Goal: Transaction & Acquisition: Obtain resource

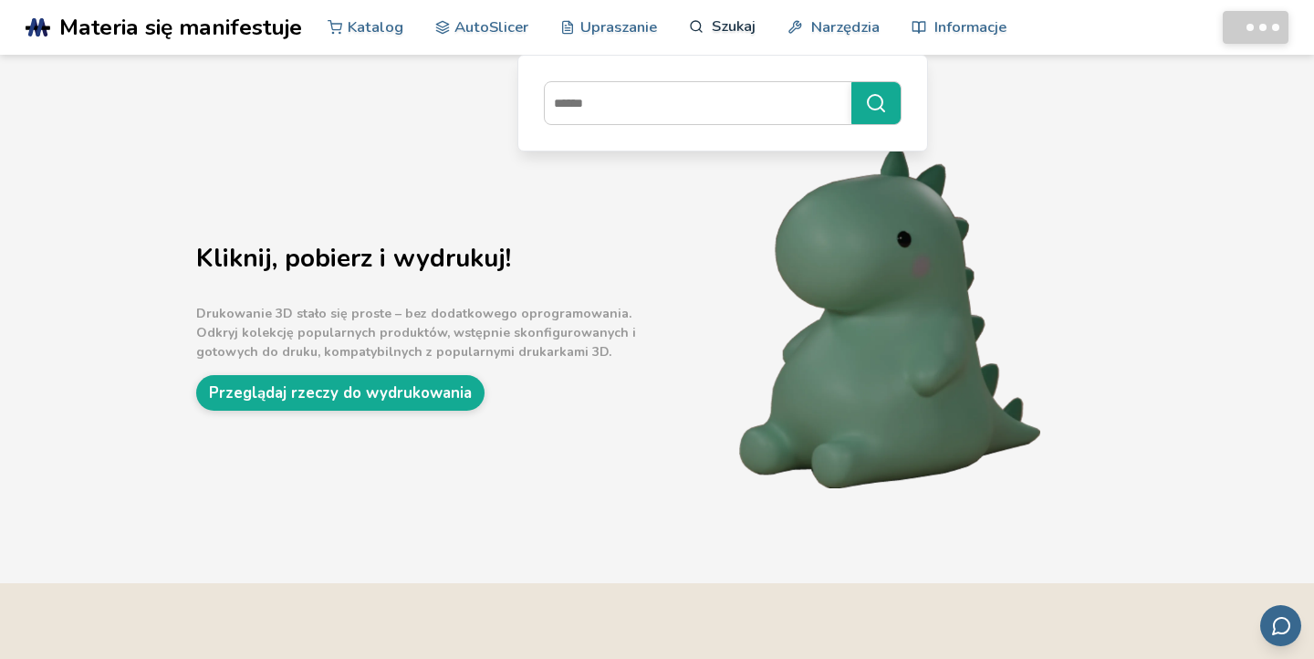
click at [726, 31] on font "Szukaj" at bounding box center [734, 26] width 44 height 21
click at [711, 109] on input at bounding box center [693, 103] width 297 height 33
type input "****"
click at [851, 82] on button "****" at bounding box center [875, 103] width 49 height 42
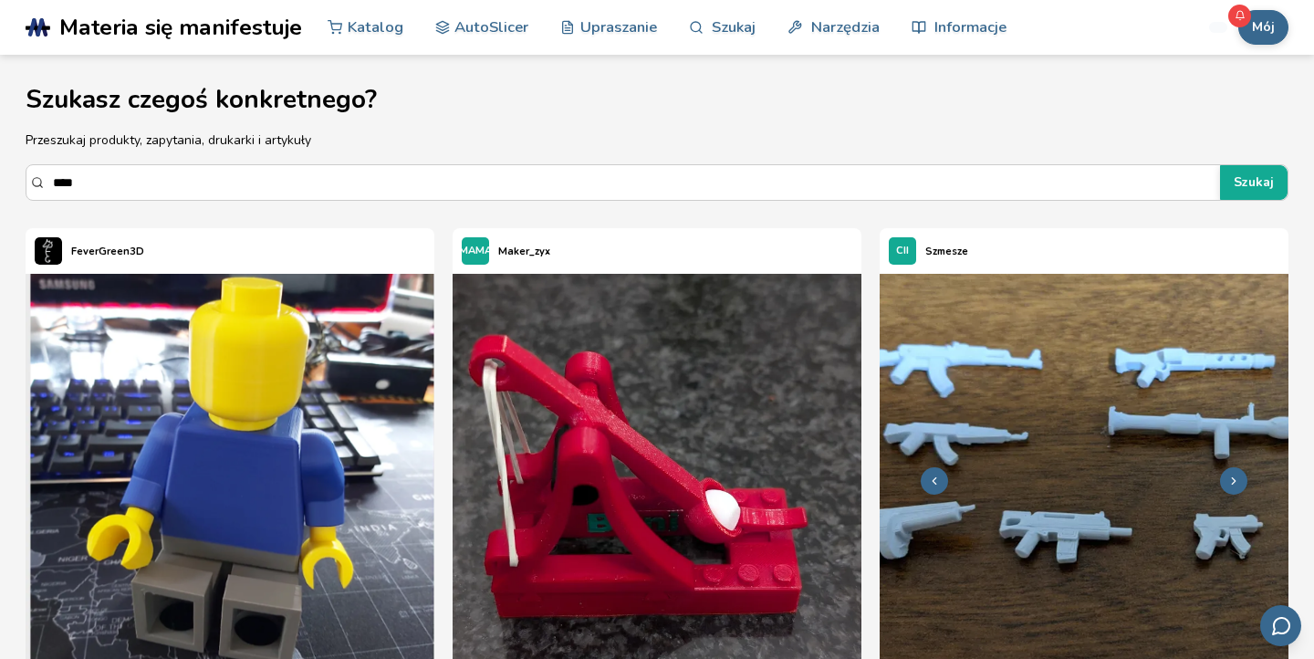
click at [1028, 412] on img at bounding box center [1083, 478] width 409 height 409
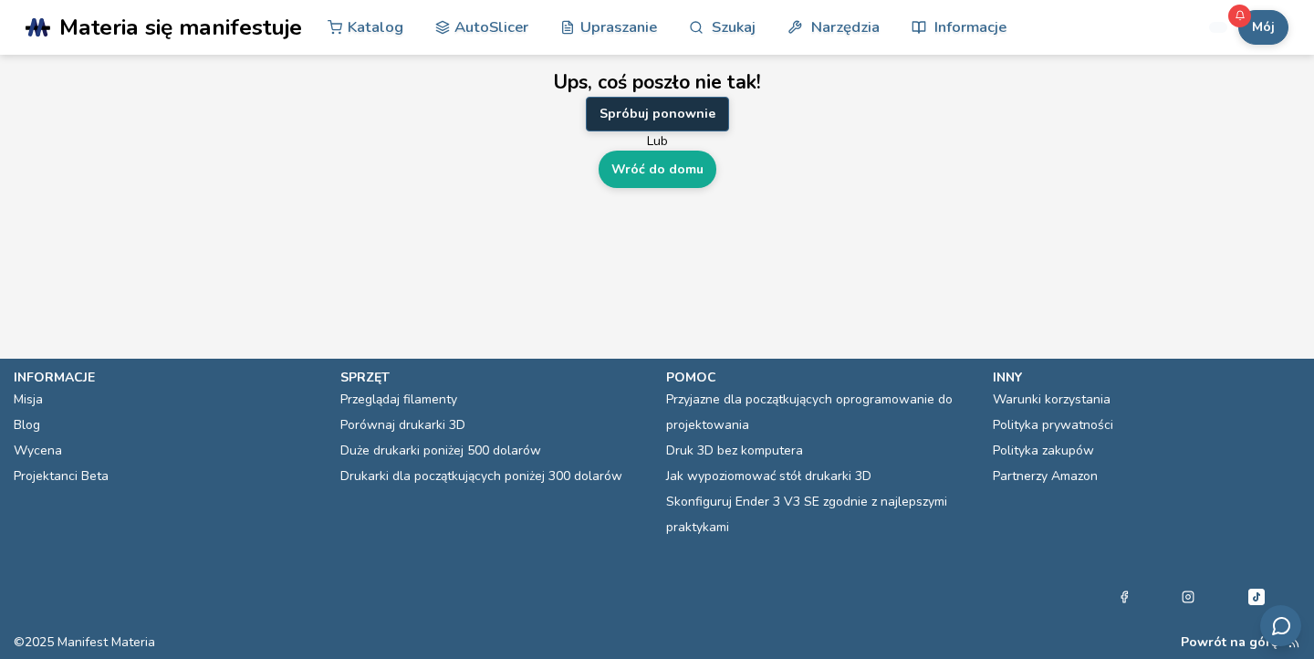
click at [669, 122] on button "Spróbuj ponownie" at bounding box center [657, 114] width 143 height 35
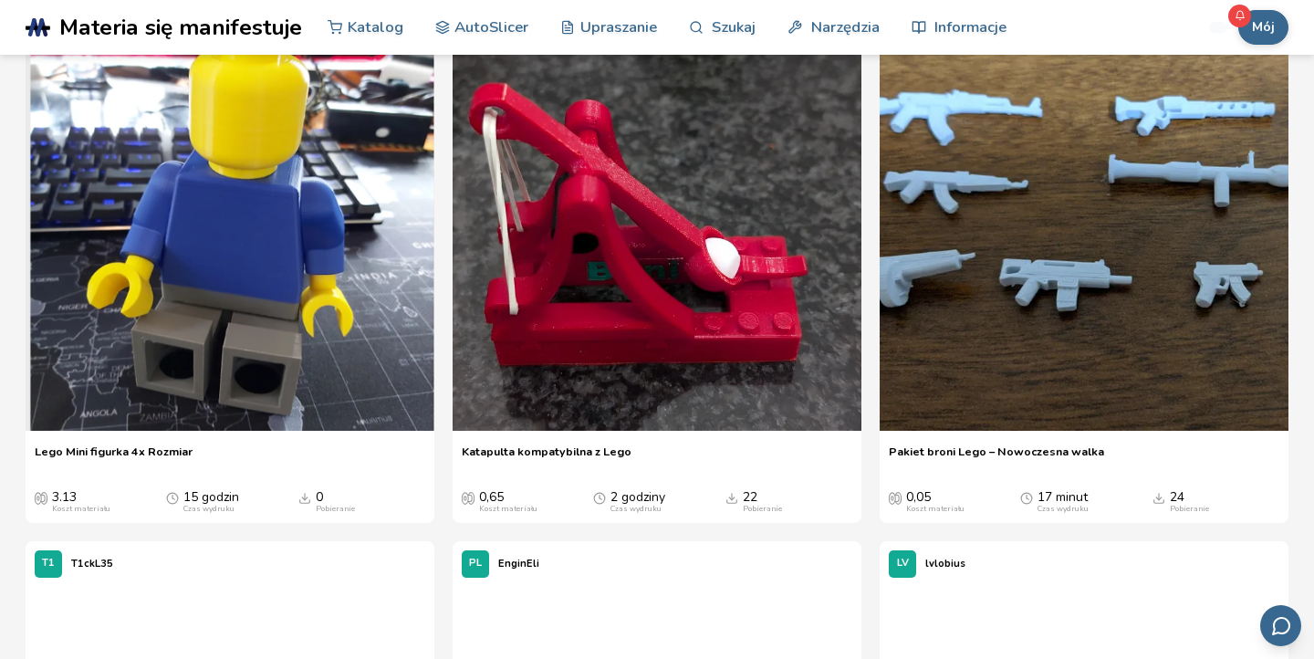
scroll to position [261, 0]
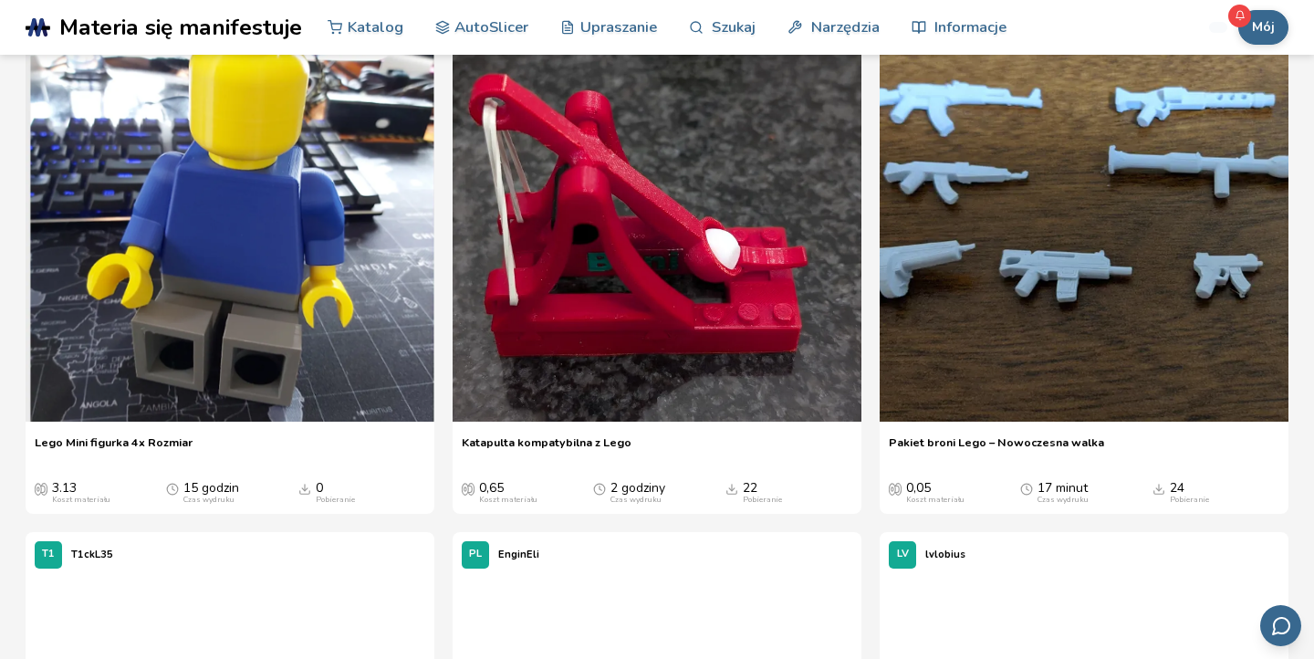
click at [952, 448] on font "Pakiet broni Lego – Nowoczesna walka" at bounding box center [996, 442] width 215 height 16
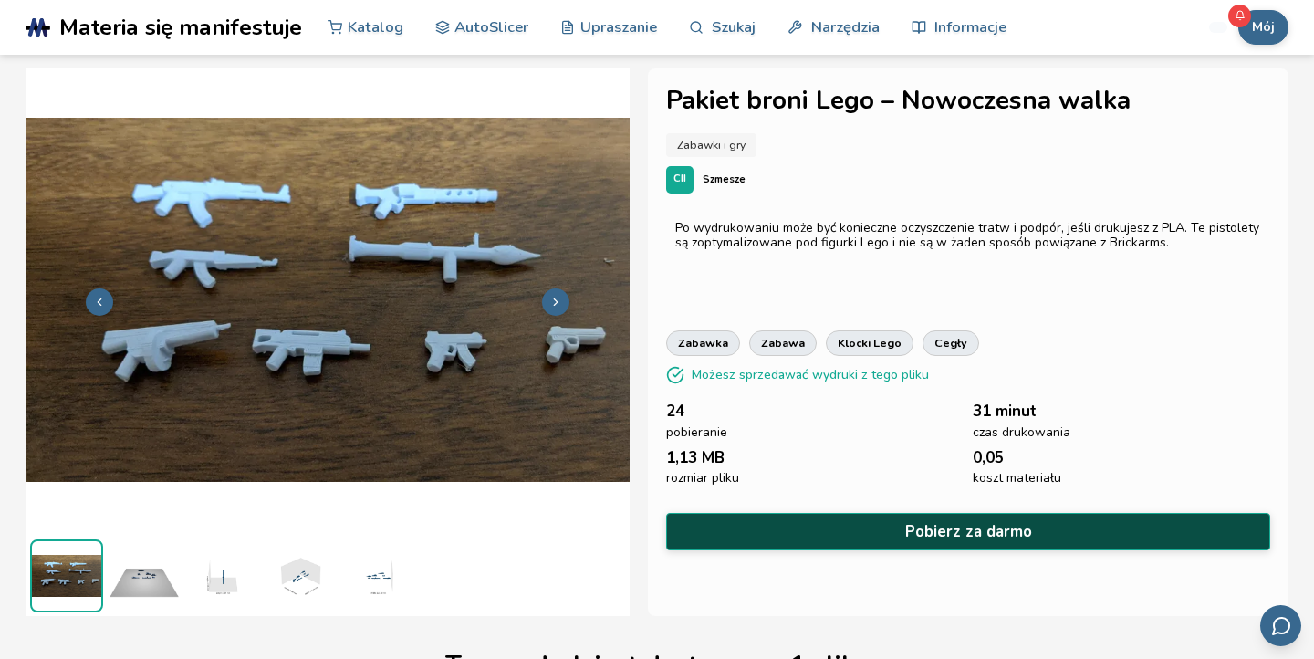
click at [817, 525] on button "Pobierz za darmo" at bounding box center [968, 531] width 604 height 37
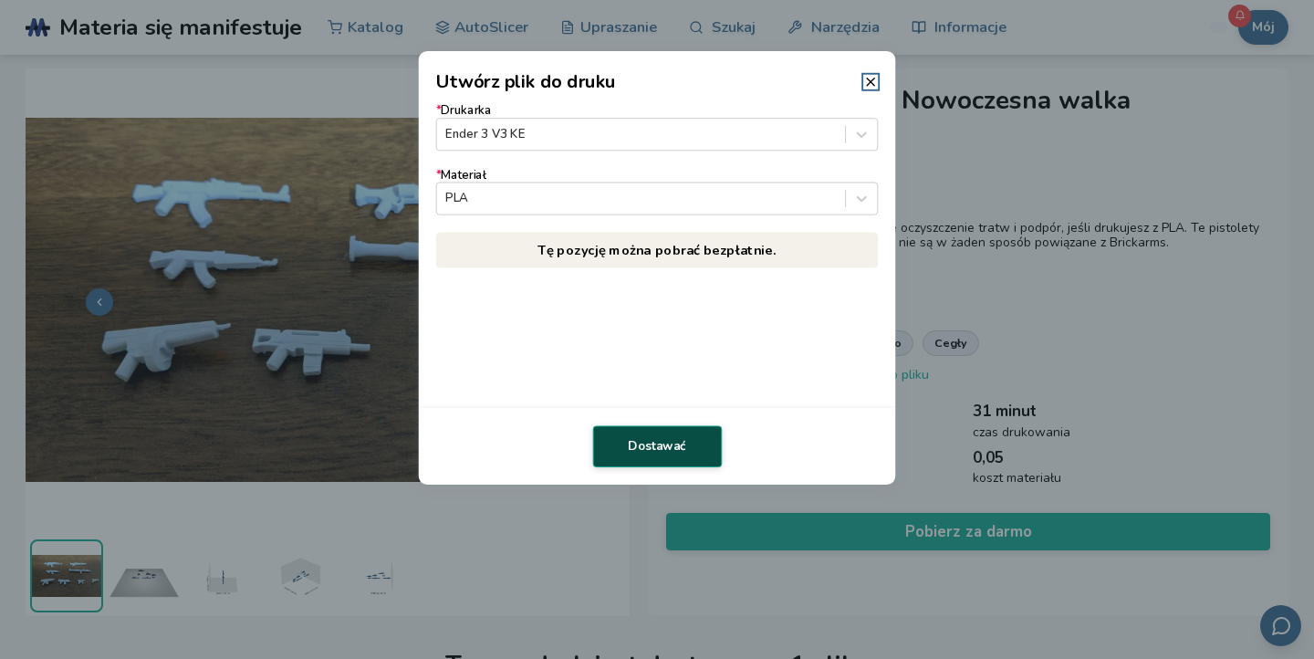
click at [661, 442] on font "Dostawać" at bounding box center [657, 446] width 58 height 16
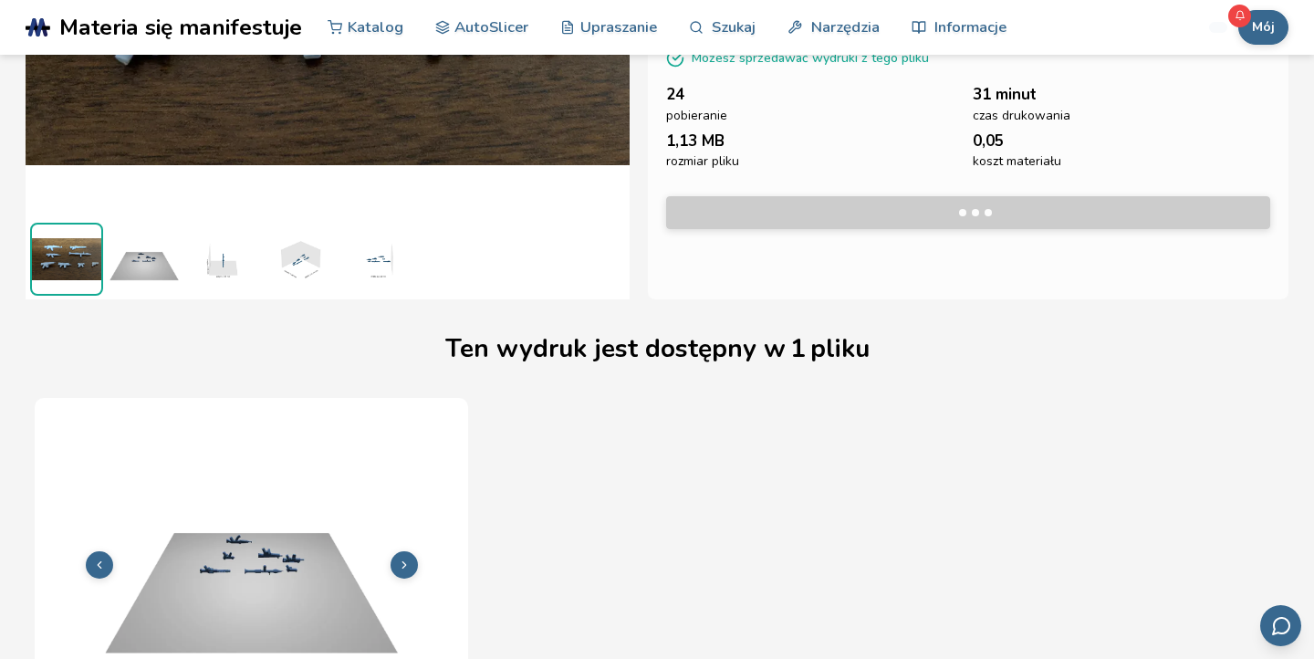
scroll to position [301, 0]
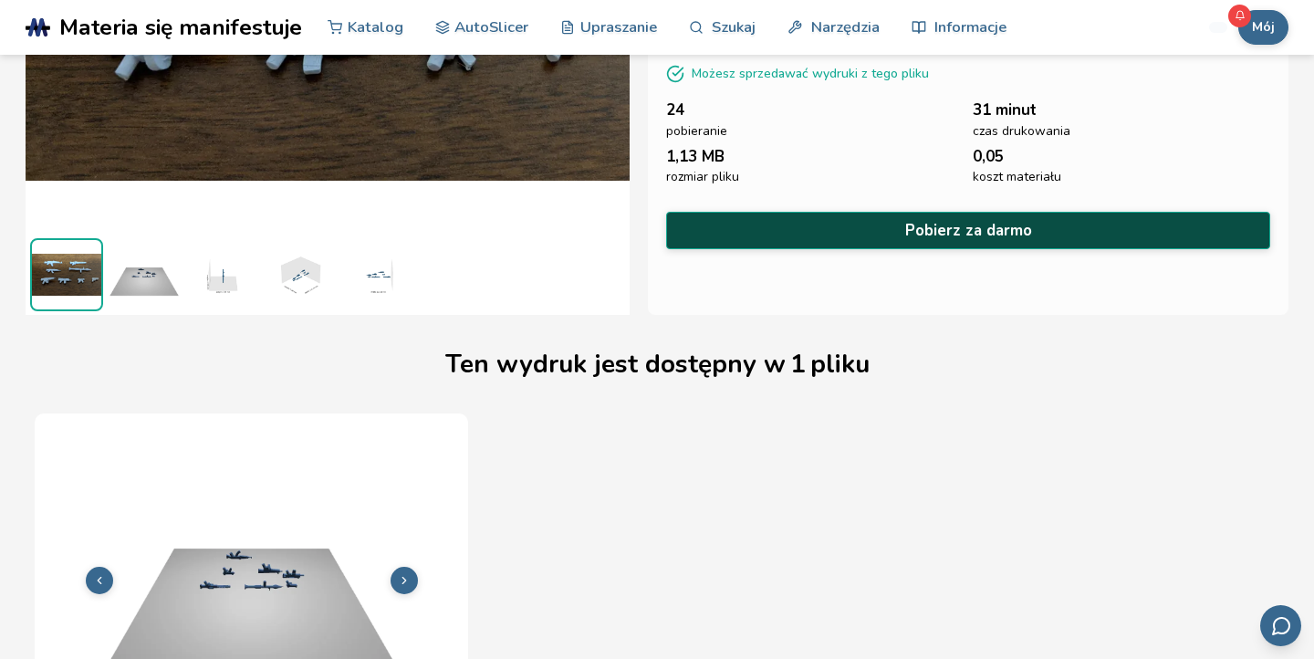
click at [824, 239] on button "Pobierz za darmo" at bounding box center [968, 230] width 604 height 37
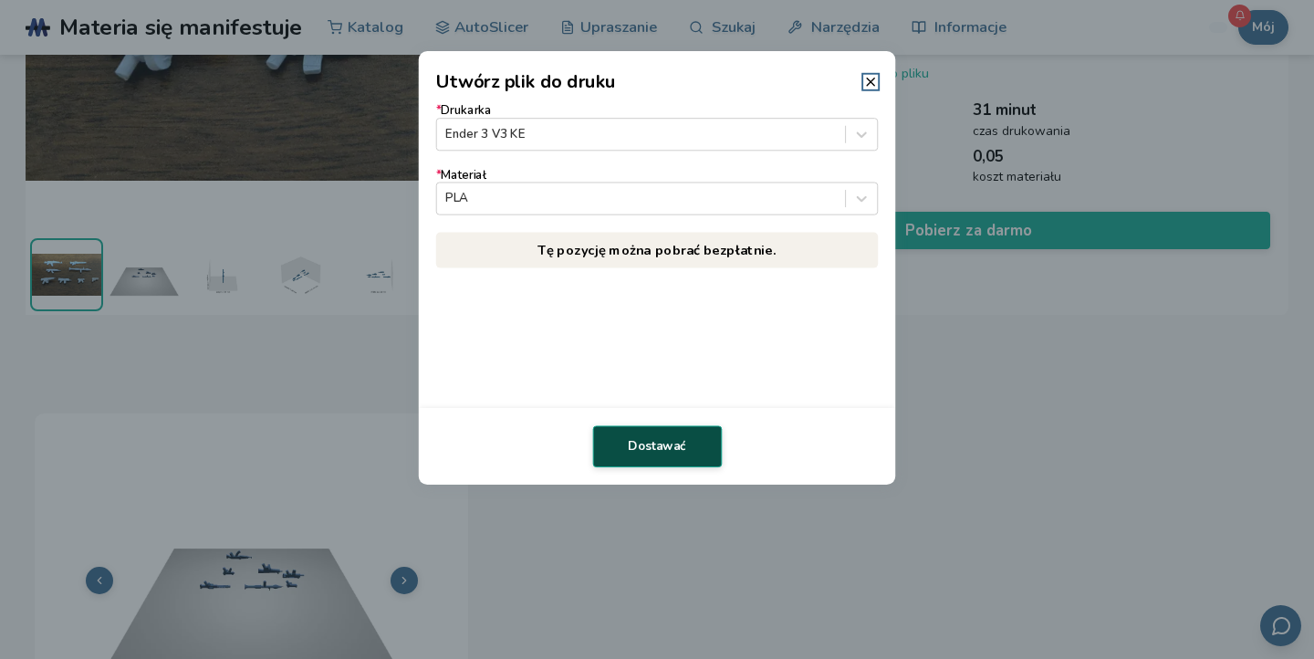
click at [625, 462] on button "Dostawać" at bounding box center [657, 446] width 130 height 42
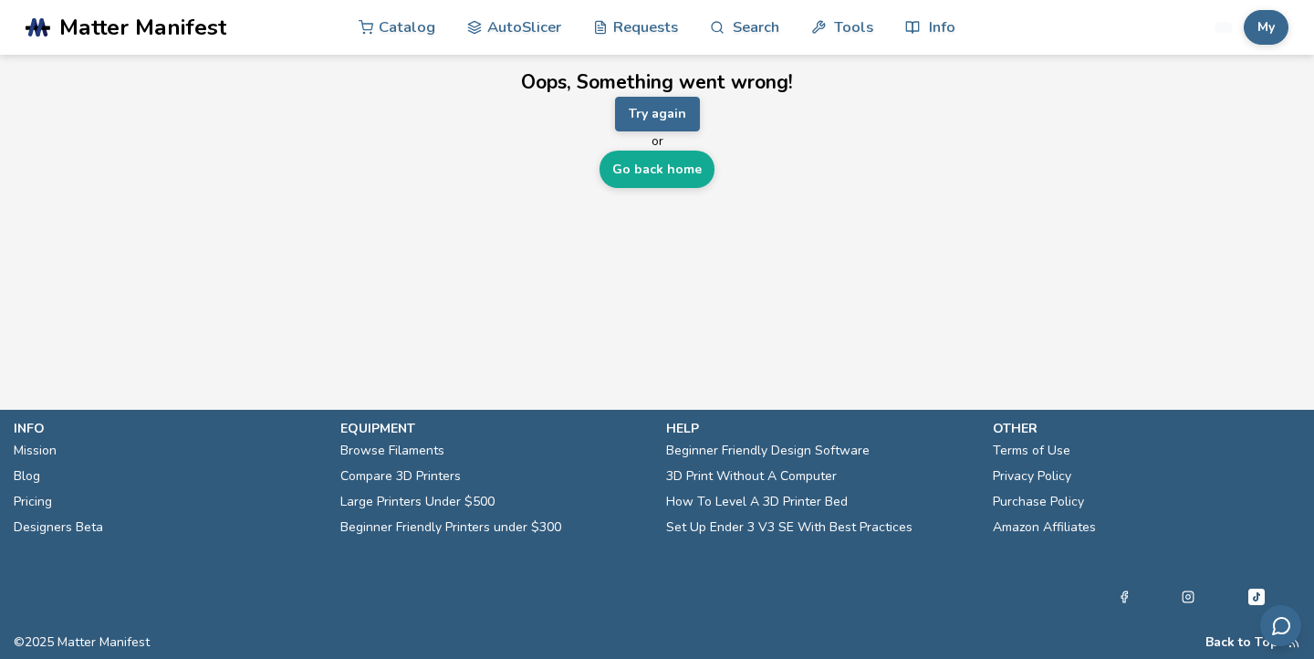
scroll to position [0, 0]
